Goal: Task Accomplishment & Management: Manage account settings

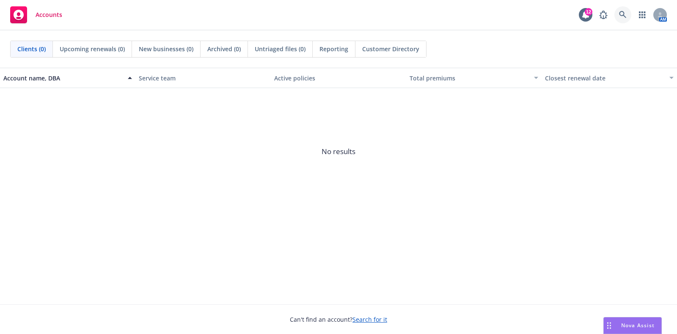
click at [619, 8] on link at bounding box center [622, 14] width 17 height 17
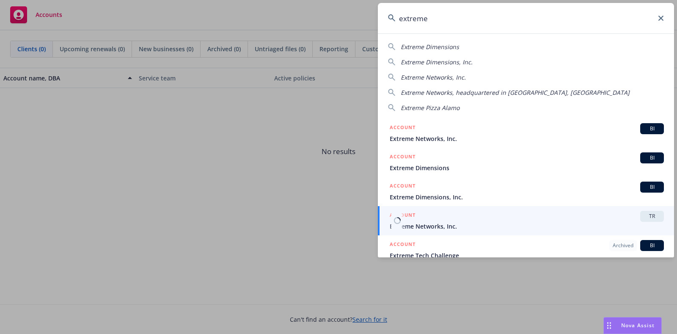
type input "extreme"
click at [447, 222] on span "Extreme Networks, Inc." at bounding box center [527, 226] width 274 height 9
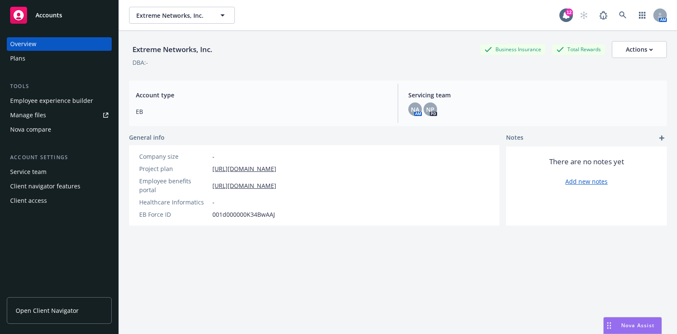
click at [36, 116] on div "Manage files" at bounding box center [28, 115] width 36 height 14
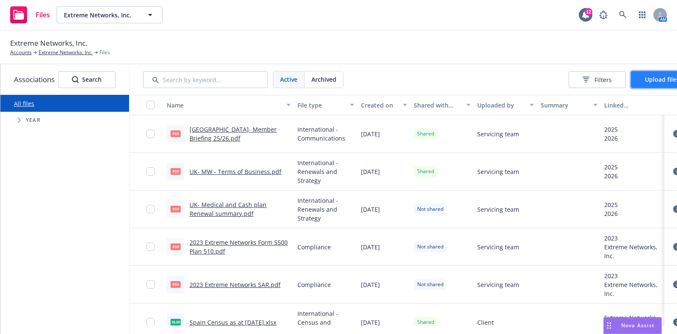
click at [655, 84] on button "Upload files" at bounding box center [662, 79] width 62 height 17
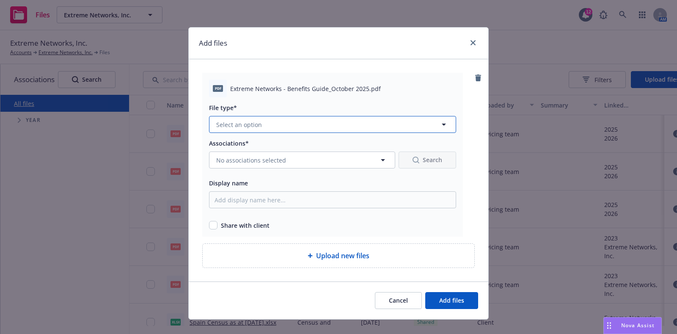
click at [294, 129] on button "Select an option" at bounding box center [332, 124] width 247 height 17
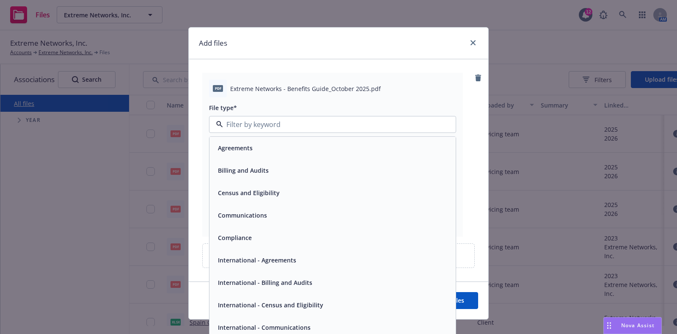
scroll to position [53, 0]
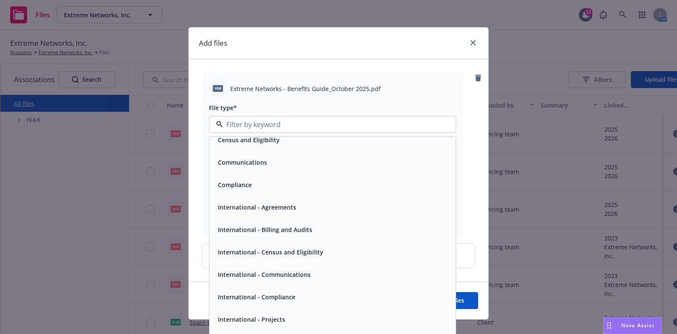
click at [326, 271] on div "International - Communications" at bounding box center [333, 275] width 236 height 12
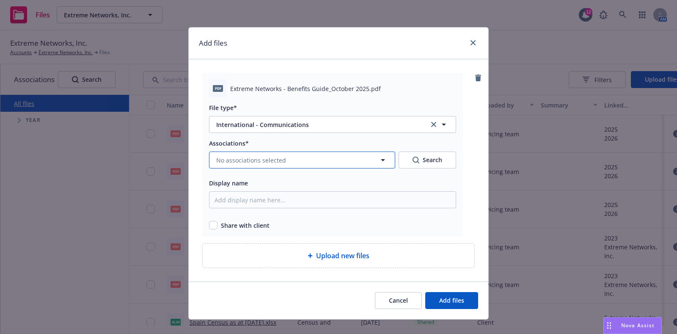
click at [275, 163] on span "No associations selected" at bounding box center [251, 160] width 70 height 9
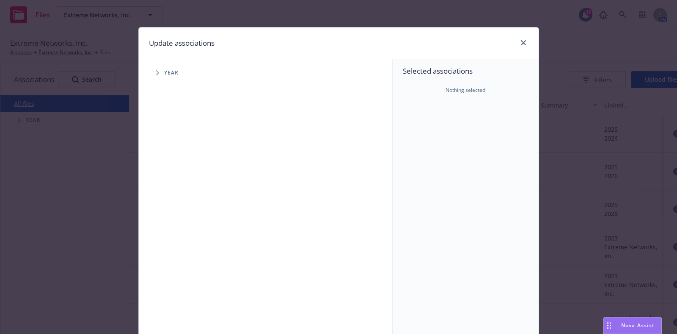
click at [169, 72] on span "Year" at bounding box center [171, 72] width 15 height 5
click at [151, 70] on span "Tree Example" at bounding box center [158, 73] width 14 height 14
click at [175, 188] on input "Tree Example" at bounding box center [179, 188] width 8 height 8
checkbox input "true"
click at [178, 207] on input "Tree Example" at bounding box center [179, 208] width 8 height 8
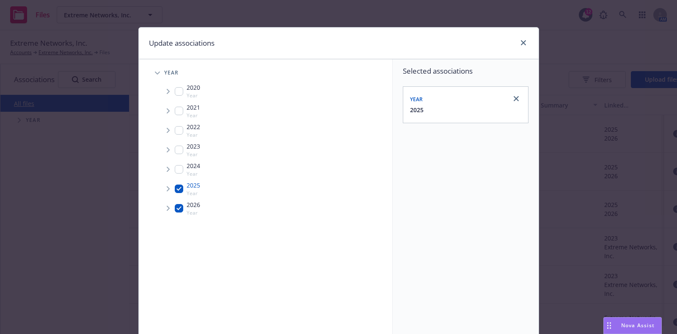
checkbox input "true"
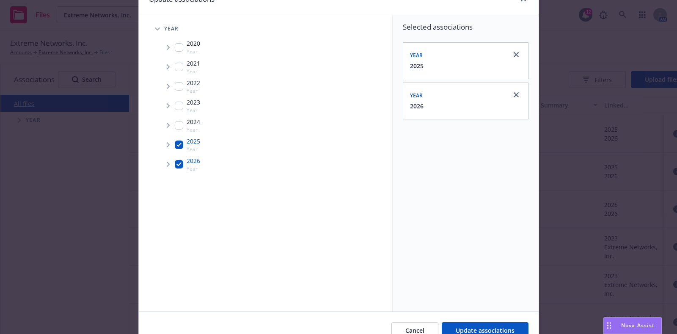
scroll to position [86, 0]
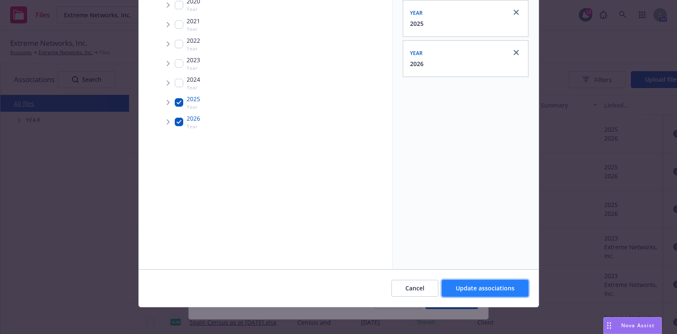
click at [491, 284] on span "Update associations" at bounding box center [485, 288] width 59 height 8
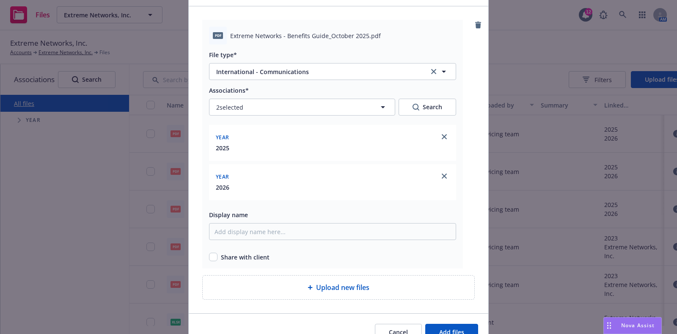
scroll to position [96, 0]
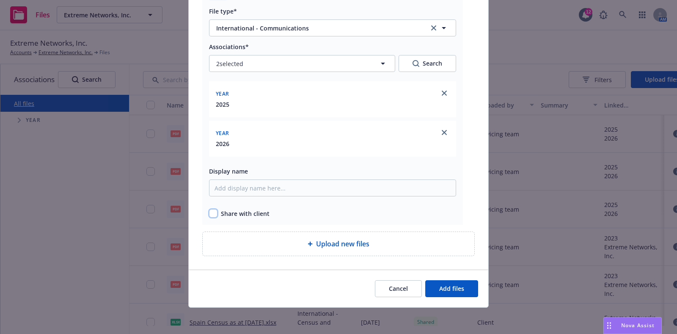
drag, startPoint x: 209, startPoint y: 214, endPoint x: 214, endPoint y: 210, distance: 6.7
click at [209, 214] on input "checkbox" at bounding box center [213, 213] width 8 height 8
checkbox input "true"
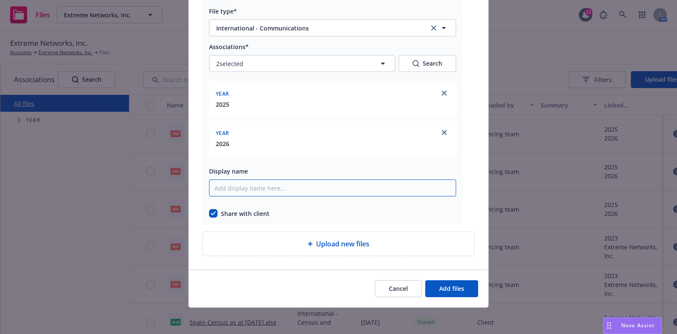
click at [228, 194] on input "Display name" at bounding box center [332, 187] width 247 height 17
type input "Canada- Benefits Guide 2025/2026"
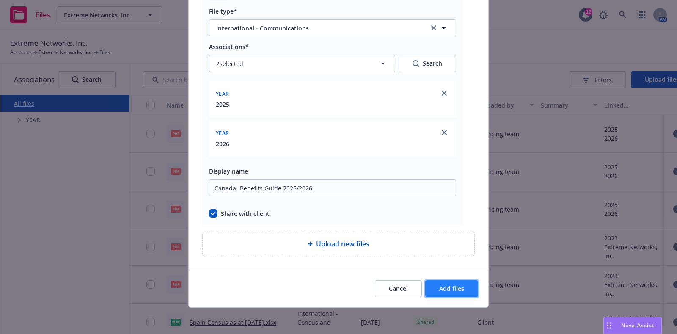
click at [440, 291] on span "Add files" at bounding box center [451, 288] width 25 height 8
